Goal: Information Seeking & Learning: Learn about a topic

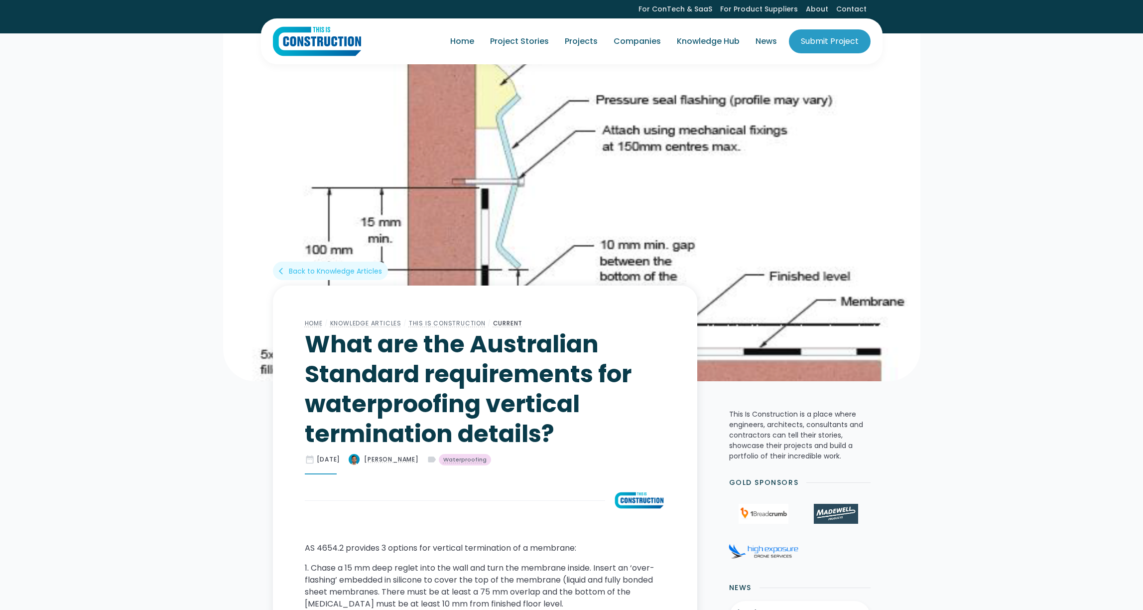
click at [575, 44] on link "Projects" at bounding box center [581, 41] width 49 height 28
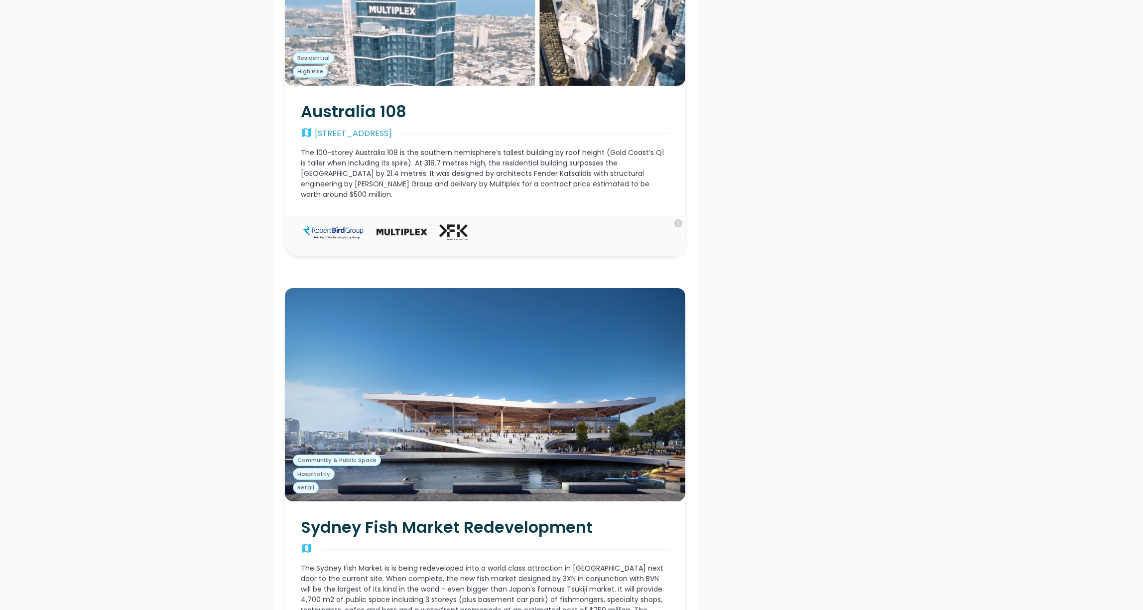
scroll to position [7554, 0]
